Goal: Information Seeking & Learning: Learn about a topic

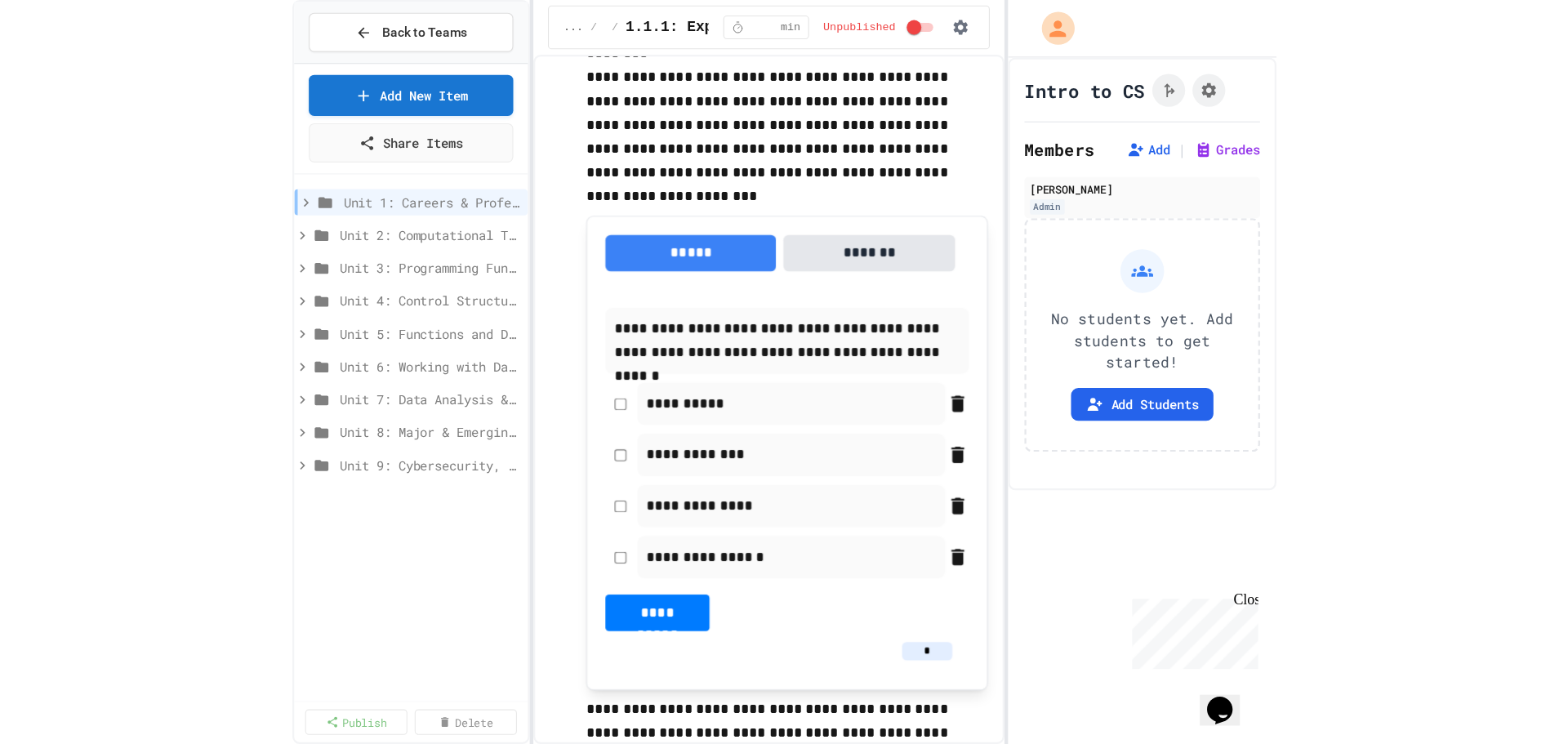
scroll to position [173, 0]
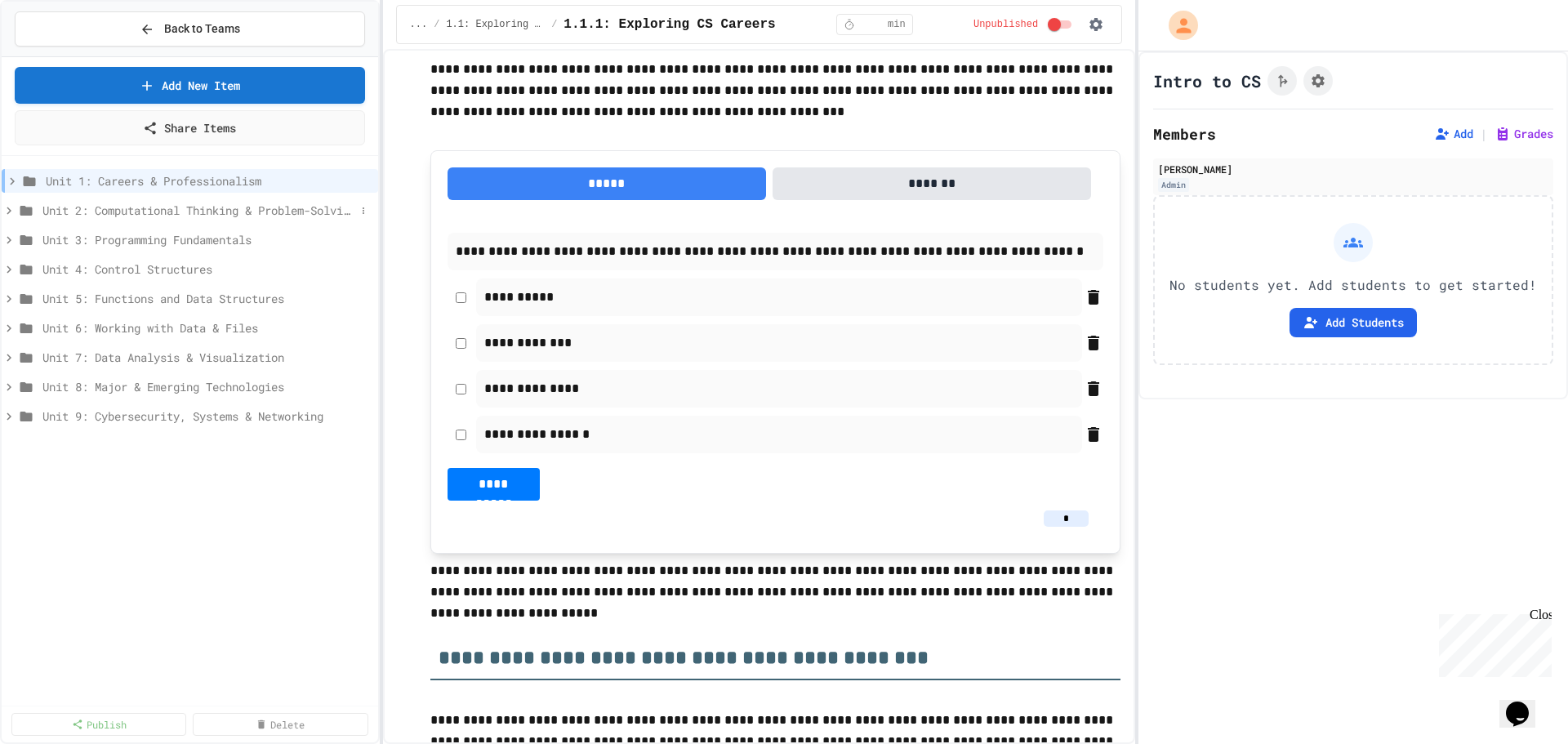
click at [102, 210] on span "Unit 2: Computational Thinking & Problem-Solving" at bounding box center [199, 210] width 313 height 17
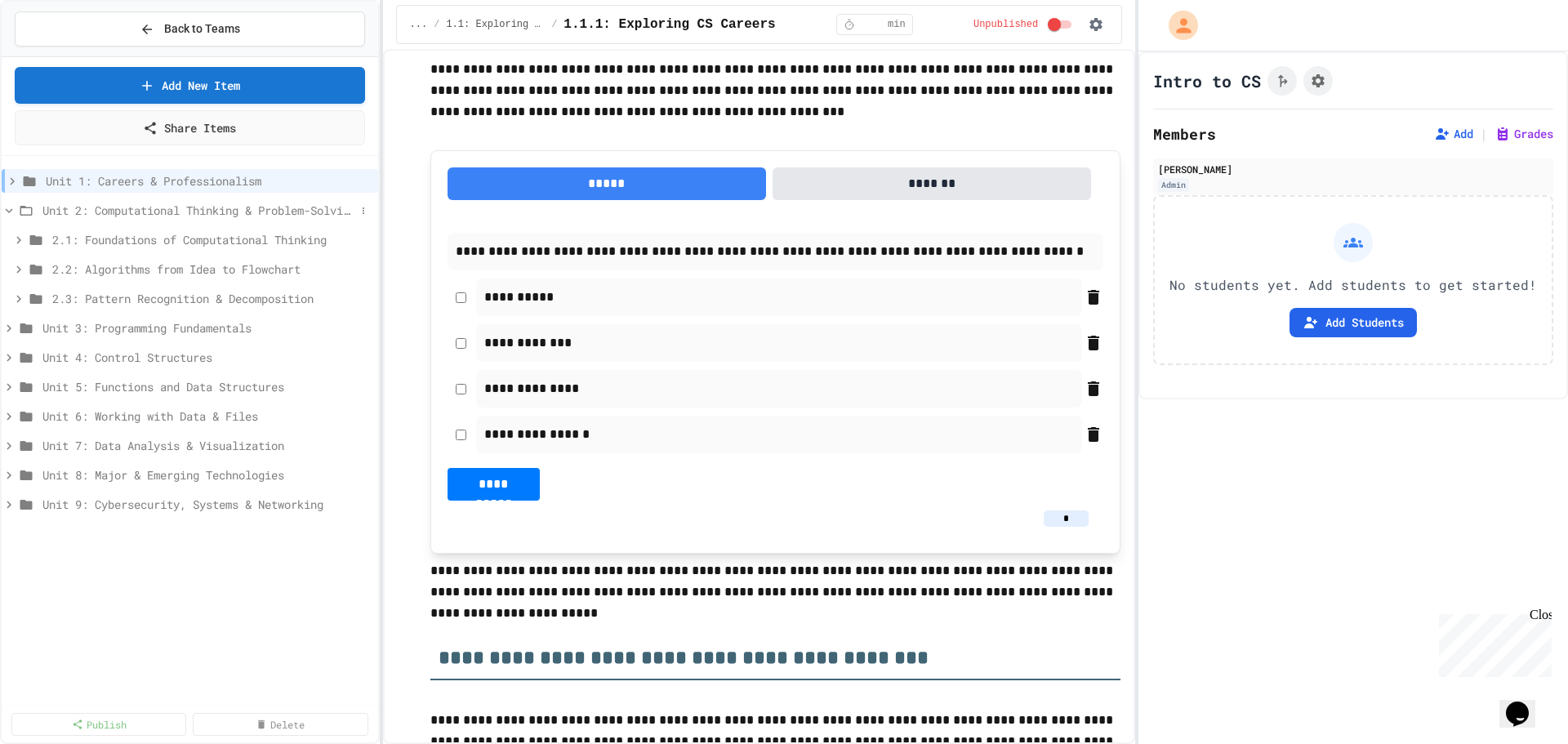
click at [189, 209] on span "Unit 2: Computational Thinking & Problem-Solving" at bounding box center [199, 210] width 313 height 17
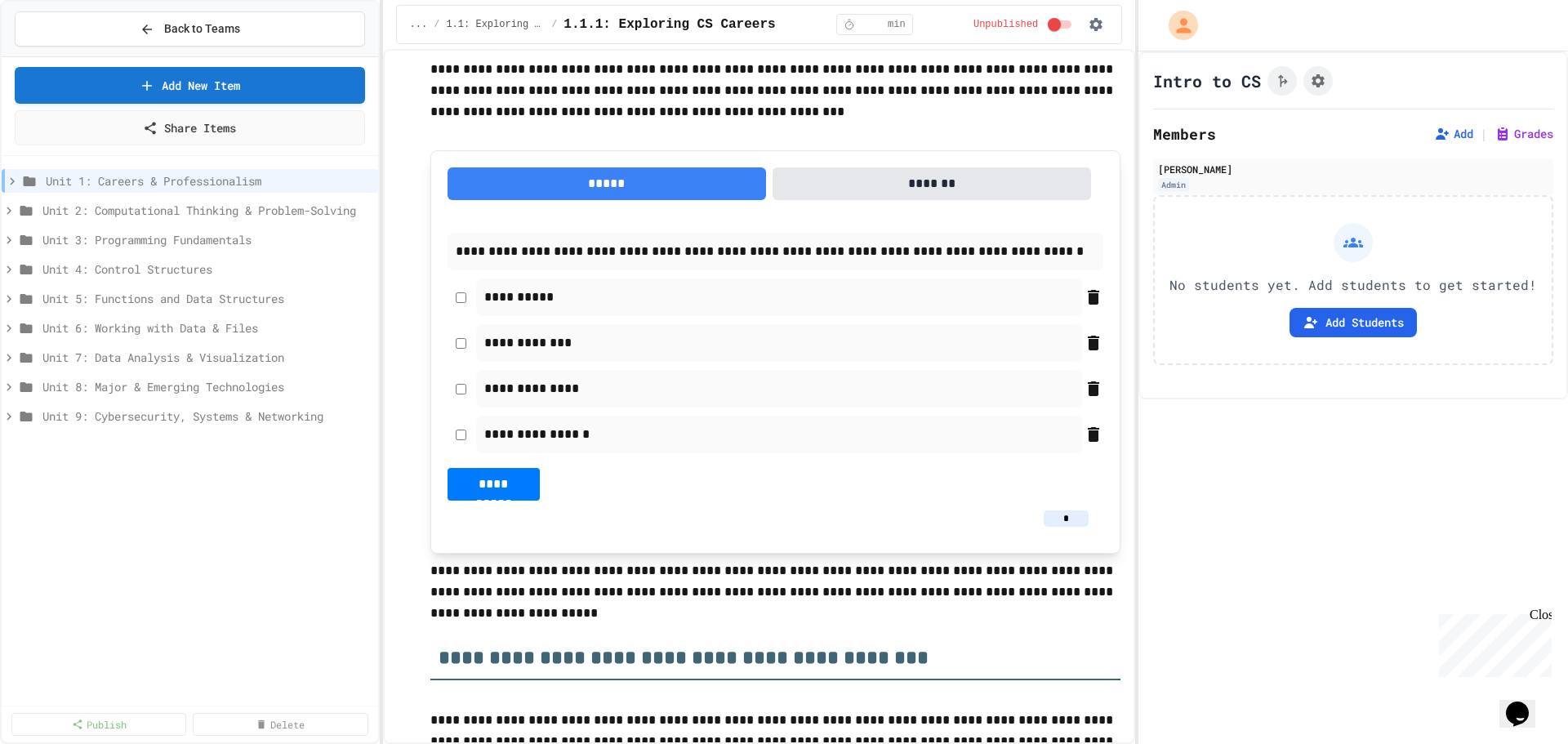
click at [190, 210] on span "Unit 2: Computational Thinking & Problem-Solving" at bounding box center [207, 210] width 329 height 17
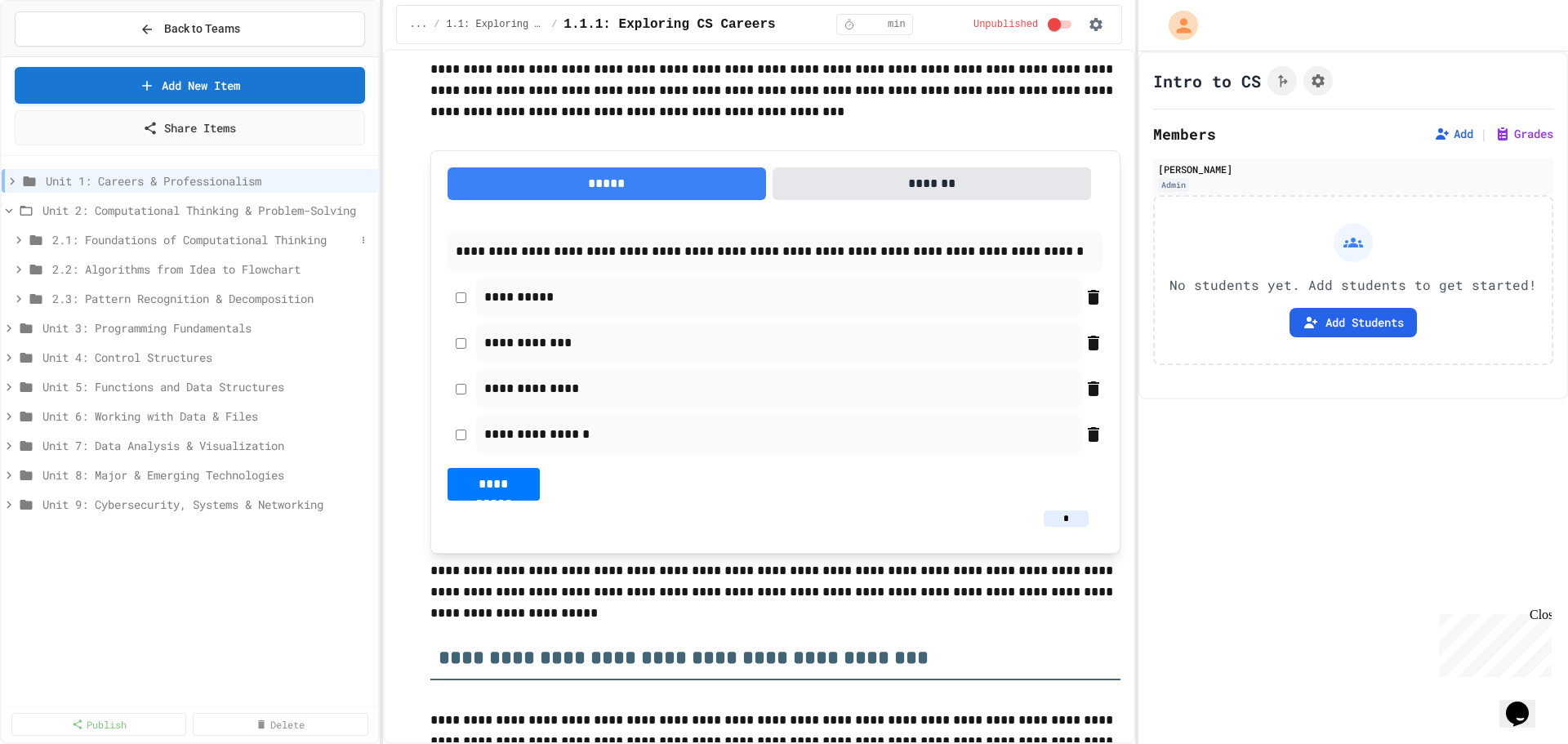
click at [197, 248] on span "2.1: Foundations of Computational Thinking" at bounding box center [203, 239] width 303 height 17
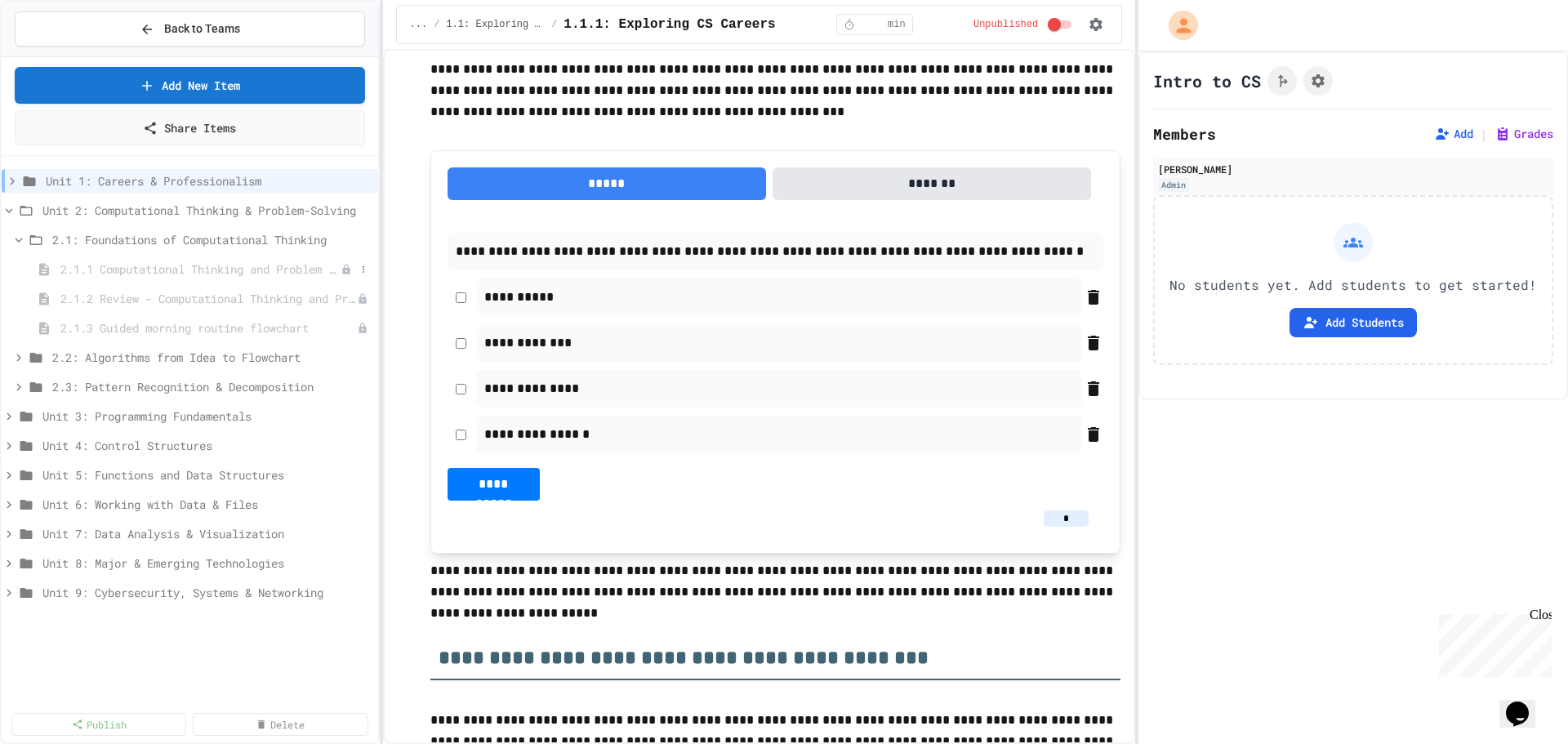
click at [208, 271] on span "2.1.1 Computational Thinking and Problem Solving" at bounding box center [200, 269] width 280 height 17
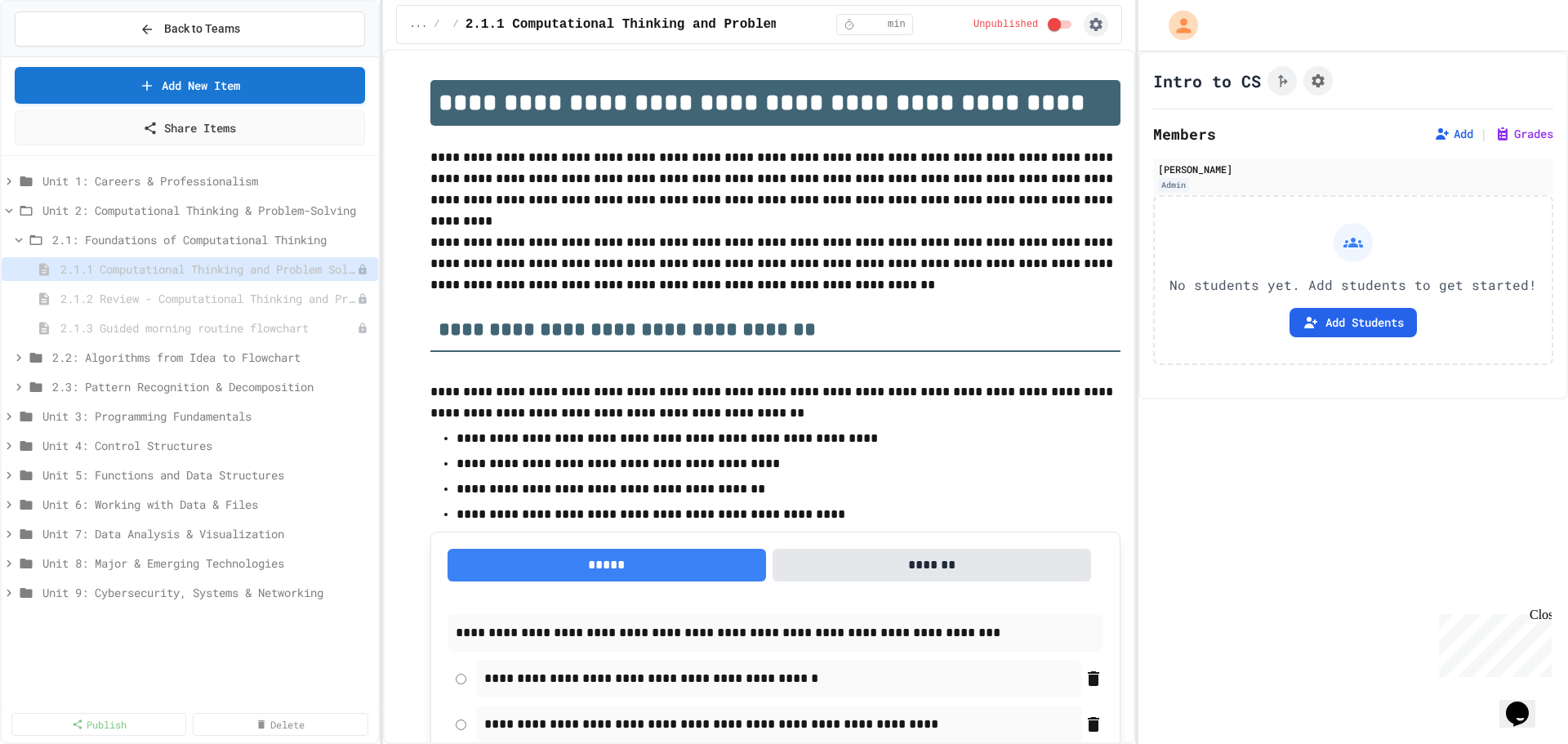
click at [880, 25] on icon "button" at bounding box center [1096, 24] width 16 height 16
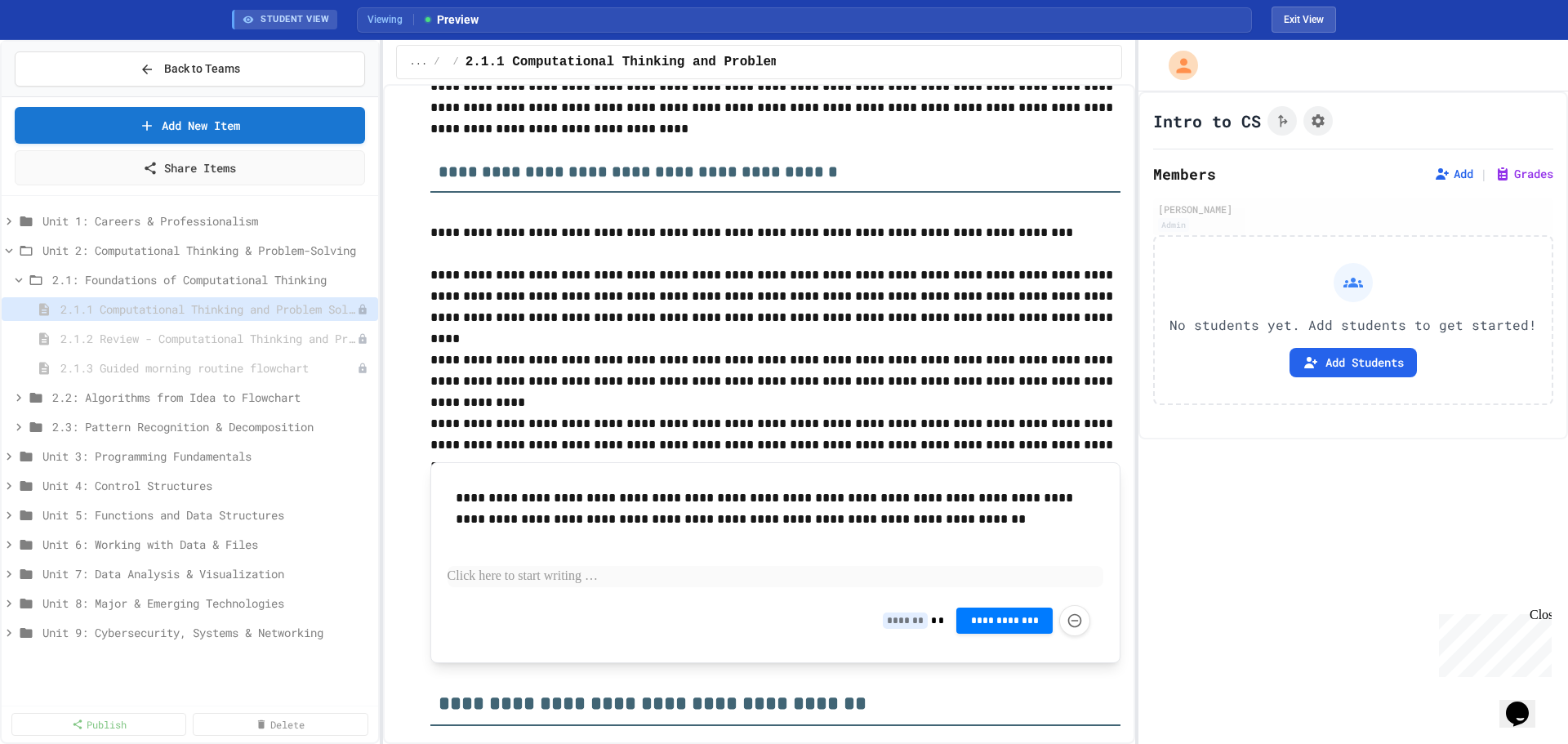
scroll to position [817, 0]
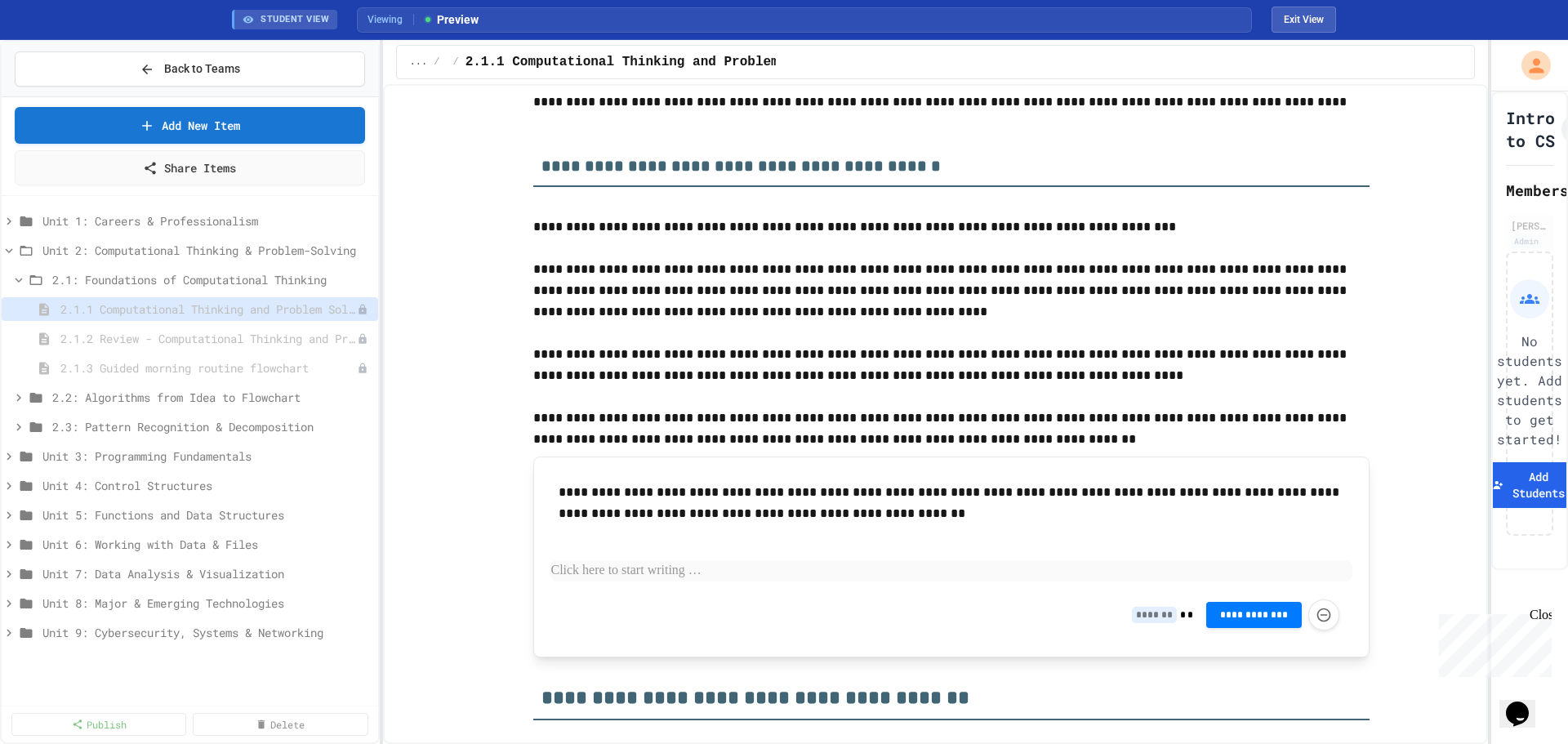
click at [880, 198] on div "**********" at bounding box center [784, 392] width 1568 height 704
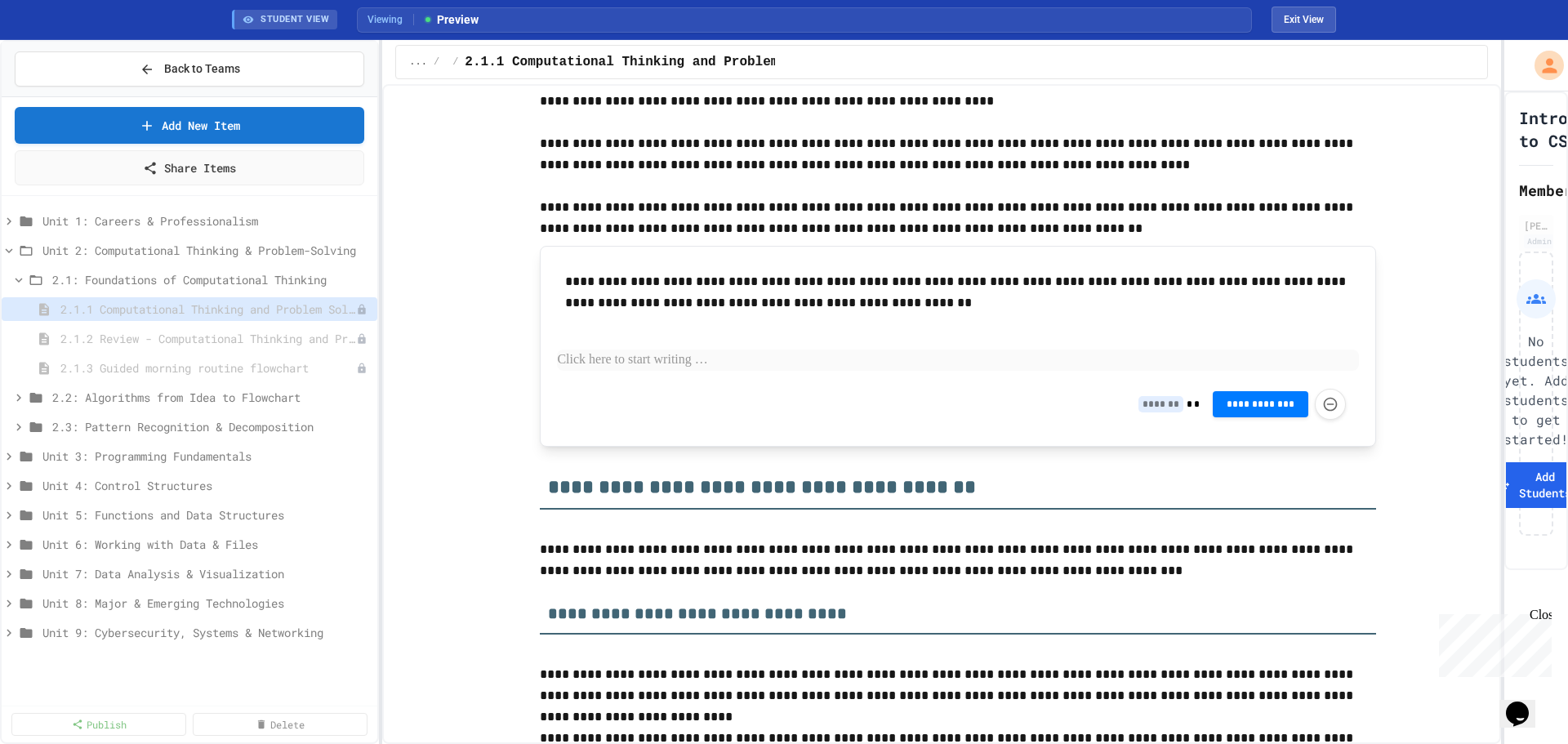
scroll to position [1225, 0]
